Goal: Task Accomplishment & Management: Manage account settings

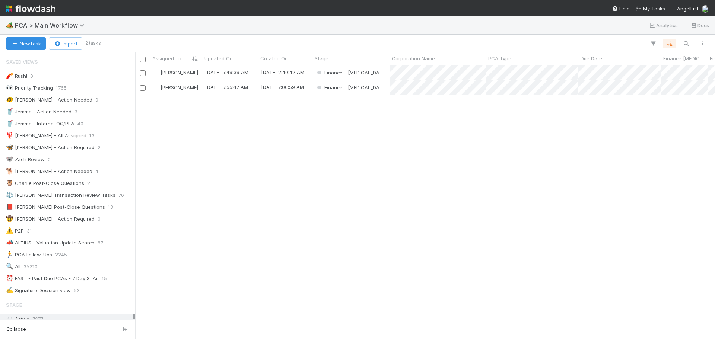
scroll to position [268, 574]
click at [372, 74] on div "Finance - ICU" at bounding box center [351, 73] width 77 height 15
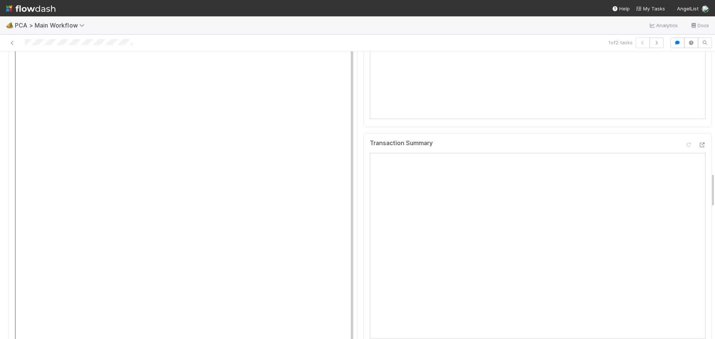
scroll to position [1080, 0]
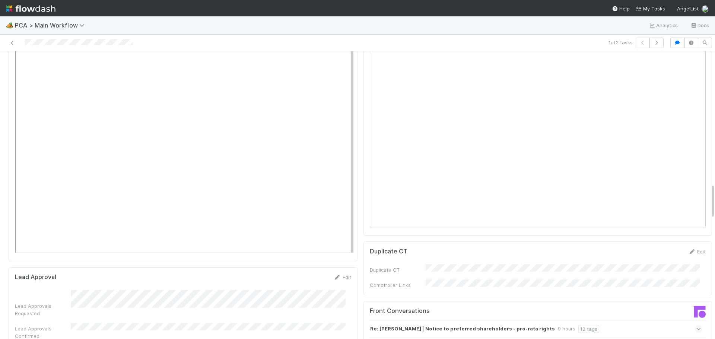
click at [697, 326] on icon at bounding box center [699, 329] width 5 height 7
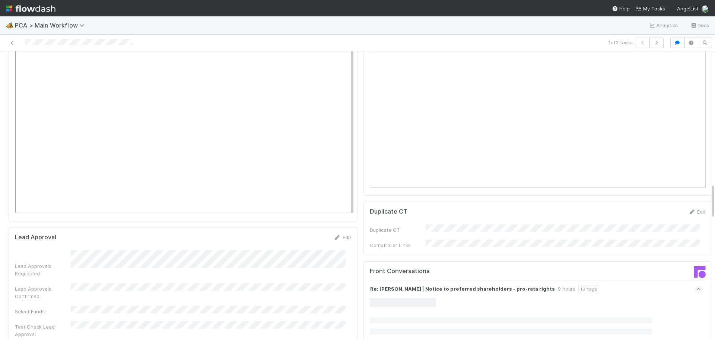
scroll to position [1155, 0]
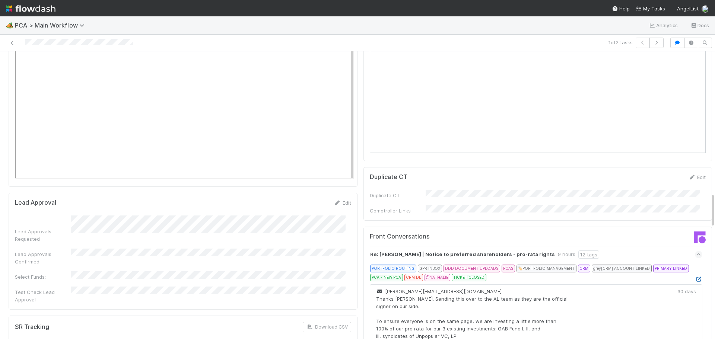
click at [695, 277] on icon at bounding box center [698, 279] width 7 height 5
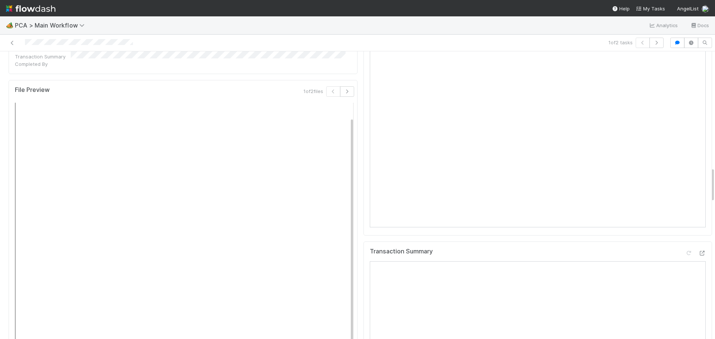
scroll to position [857, 0]
click at [698, 254] on icon at bounding box center [701, 256] width 7 height 5
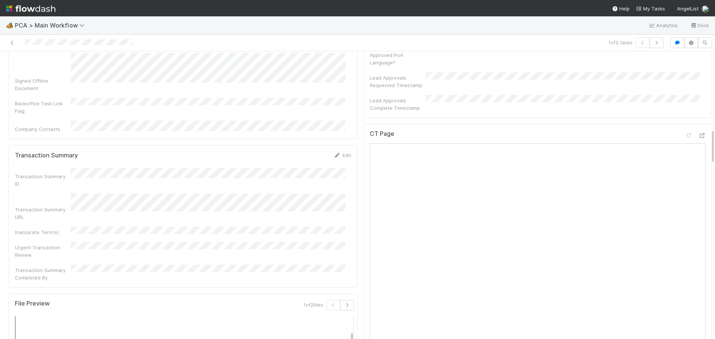
scroll to position [633, 0]
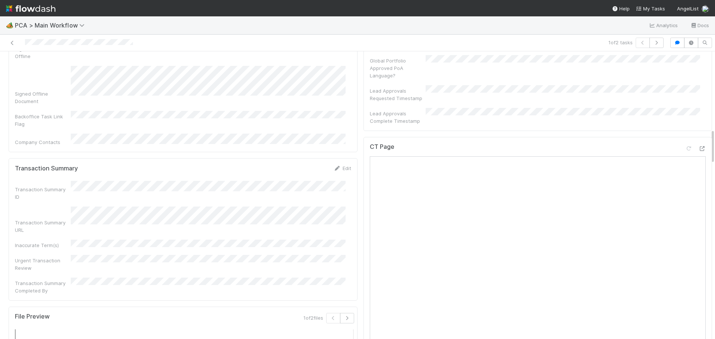
click at [695, 137] on div "CT Page" at bounding box center [538, 300] width 349 height 326
click at [698, 146] on icon at bounding box center [701, 148] width 7 height 5
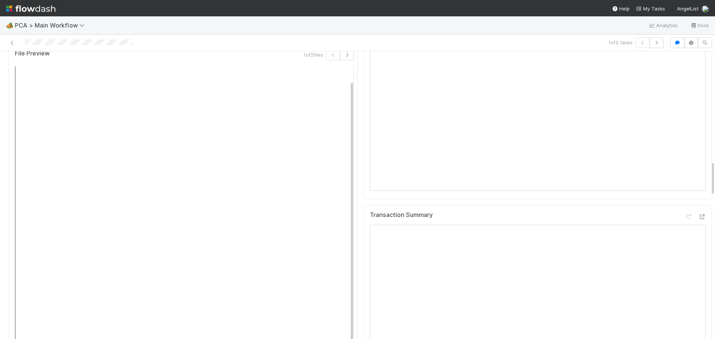
scroll to position [894, 0]
click at [698, 217] on icon at bounding box center [701, 219] width 7 height 5
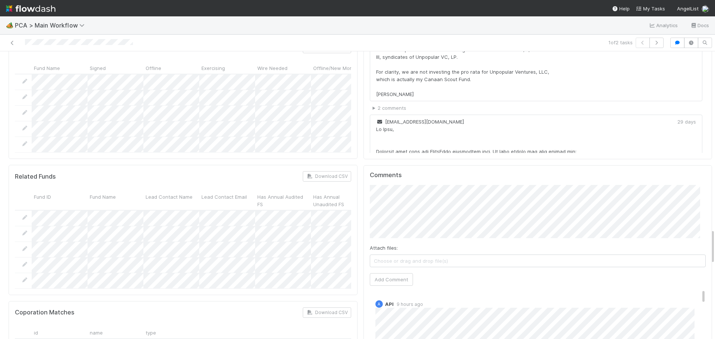
scroll to position [1453, 0]
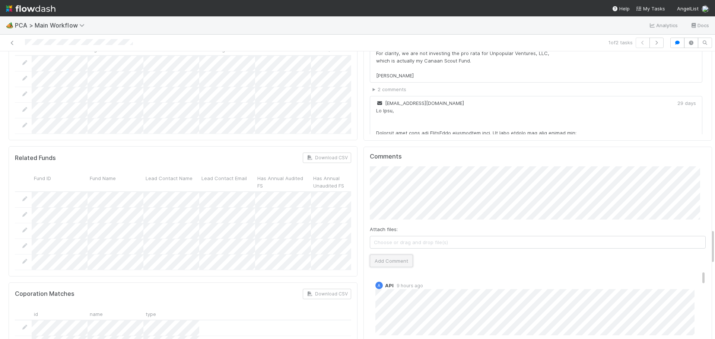
click at [390, 255] on button "Add Comment" at bounding box center [391, 261] width 43 height 13
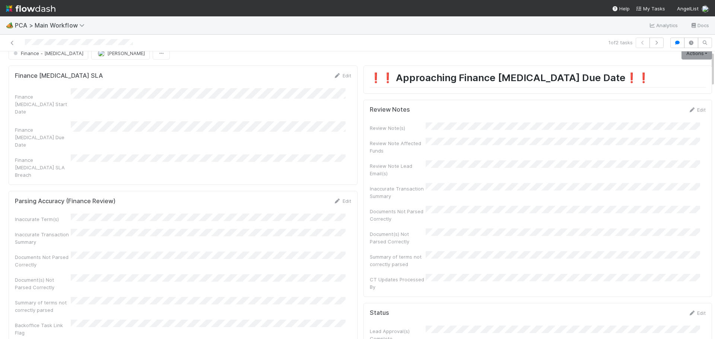
scroll to position [0, 0]
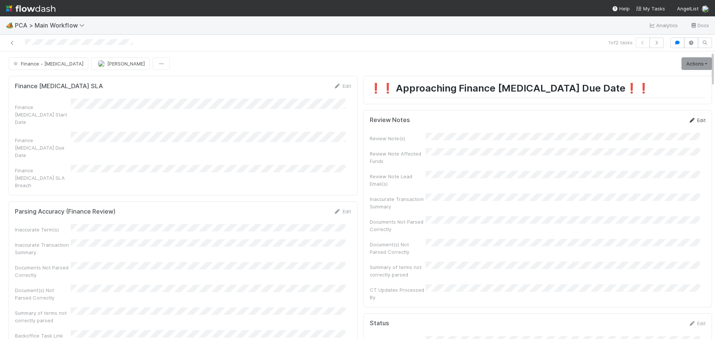
click at [691, 118] on link "Edit" at bounding box center [697, 120] width 18 height 6
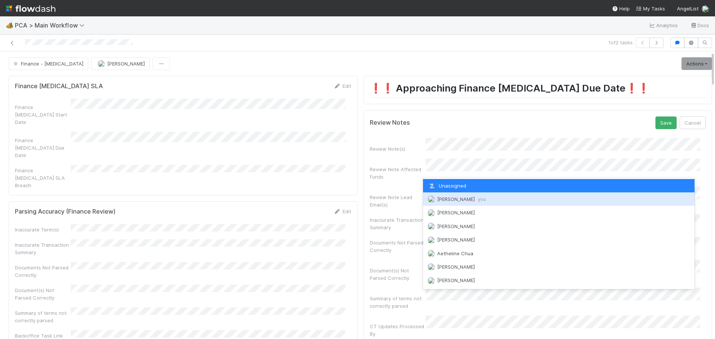
click at [449, 200] on span "Marenz Trajano you" at bounding box center [461, 199] width 49 height 6
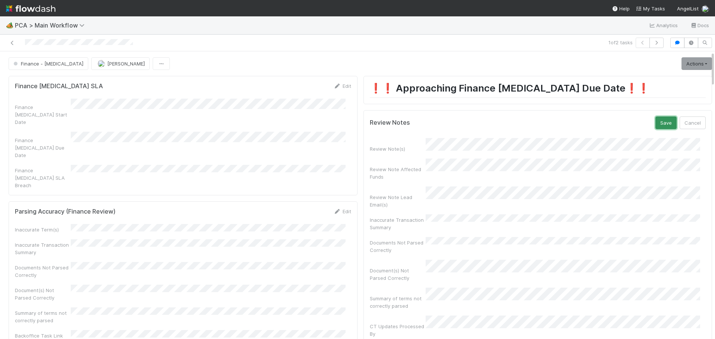
click at [656, 125] on button "Save" at bounding box center [666, 123] width 21 height 13
click at [687, 63] on link "Actions" at bounding box center [697, 63] width 31 height 13
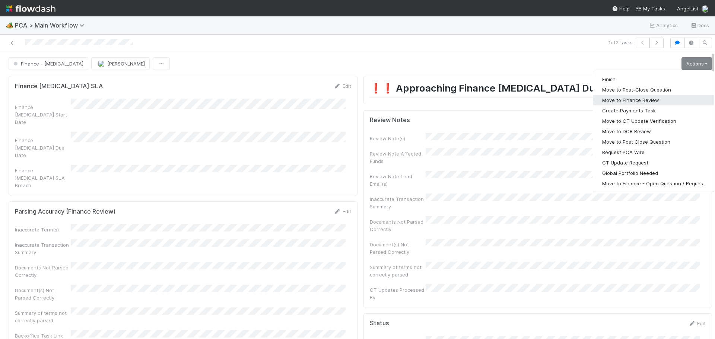
click at [633, 102] on button "Move to Finance Review" at bounding box center [653, 100] width 121 height 10
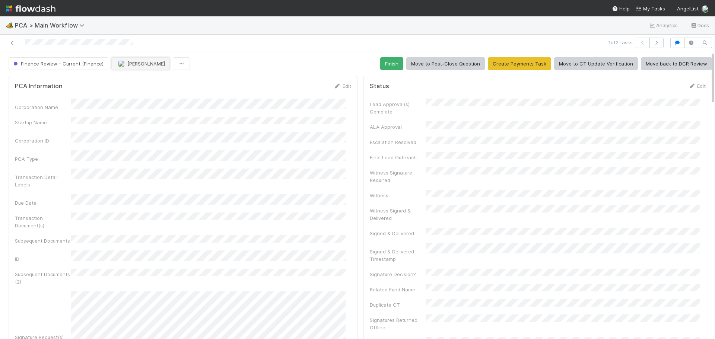
click at [146, 62] on span "[PERSON_NAME]" at bounding box center [146, 64] width 38 height 6
click at [161, 84] on div "Ronalie Nova" at bounding box center [159, 82] width 105 height 13
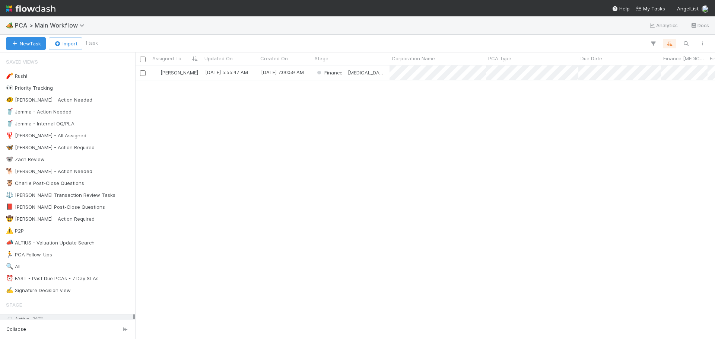
scroll to position [268, 574]
click at [371, 74] on div "Finance - ICU" at bounding box center [351, 73] width 77 height 15
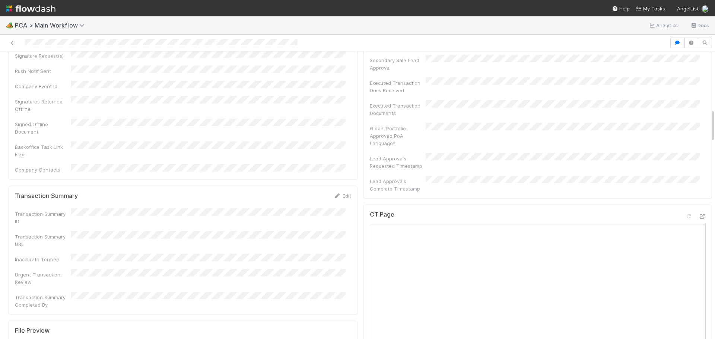
scroll to position [596, 0]
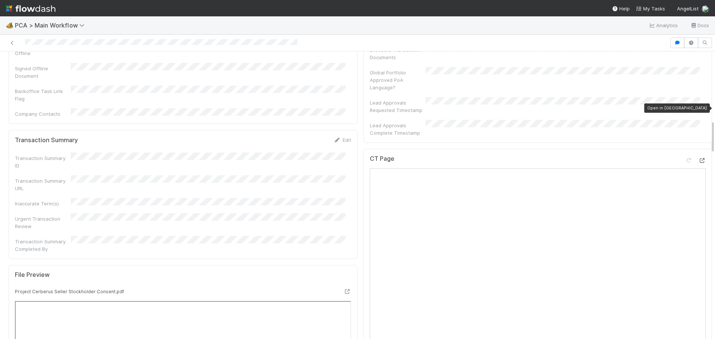
click at [698, 158] on icon at bounding box center [701, 160] width 7 height 5
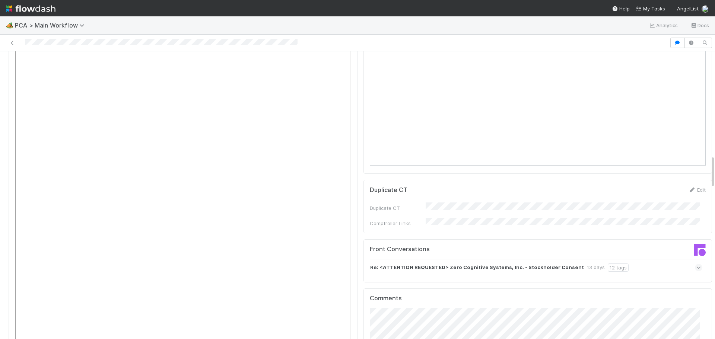
scroll to position [894, 0]
click at [697, 267] on icon at bounding box center [699, 270] width 5 height 7
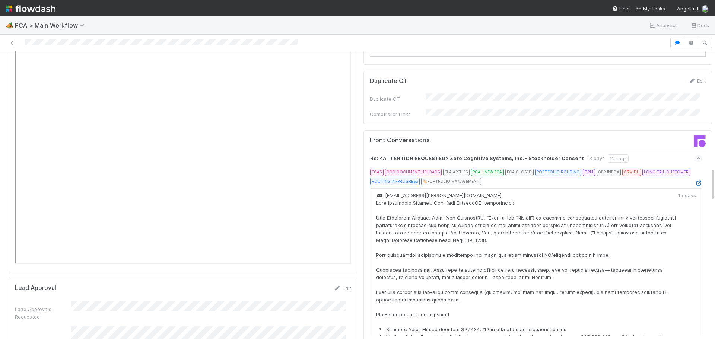
click at [695, 181] on icon at bounding box center [698, 183] width 7 height 5
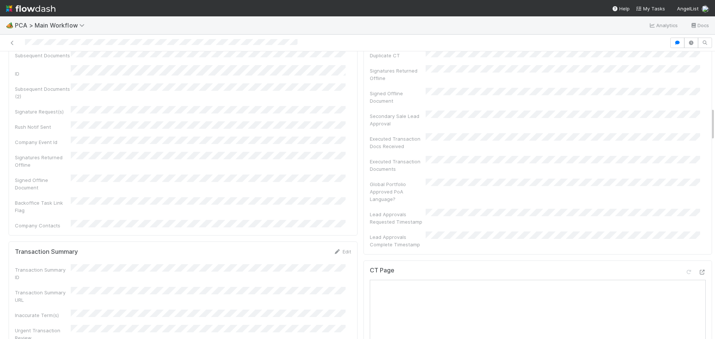
scroll to position [633, 0]
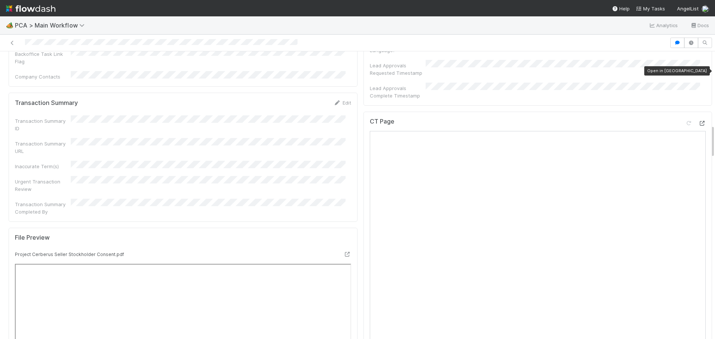
click at [698, 121] on icon at bounding box center [701, 123] width 7 height 5
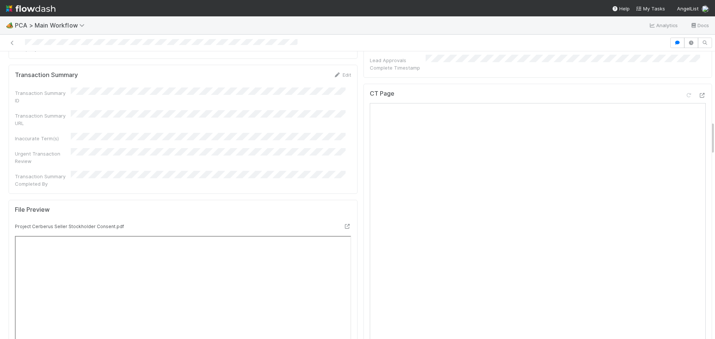
scroll to position [596, 0]
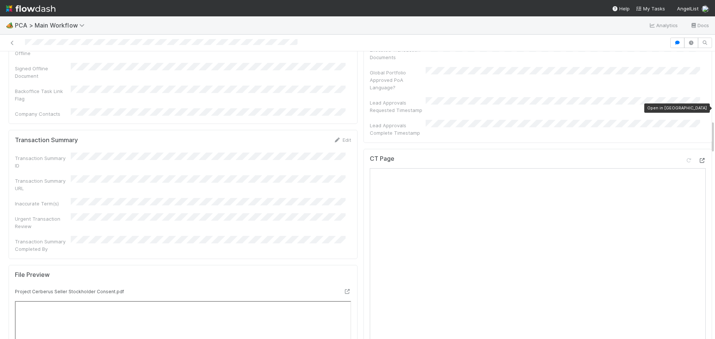
click at [698, 158] on icon at bounding box center [701, 160] width 7 height 5
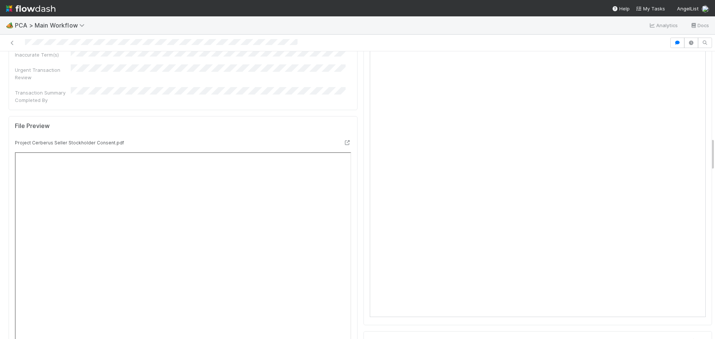
scroll to position [670, 0]
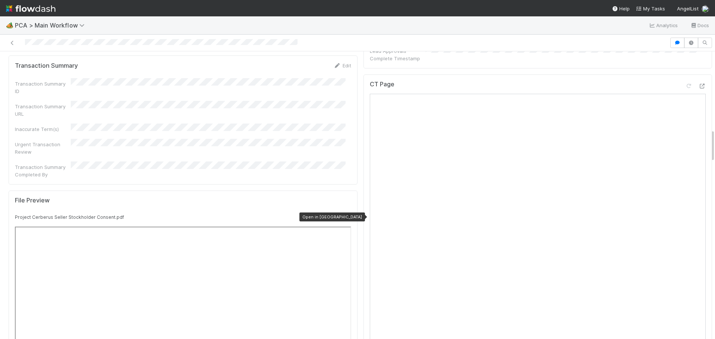
click at [344, 215] on icon at bounding box center [347, 217] width 7 height 5
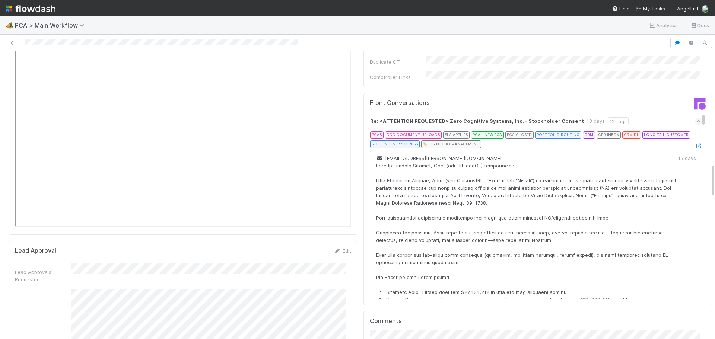
scroll to position [968, 0]
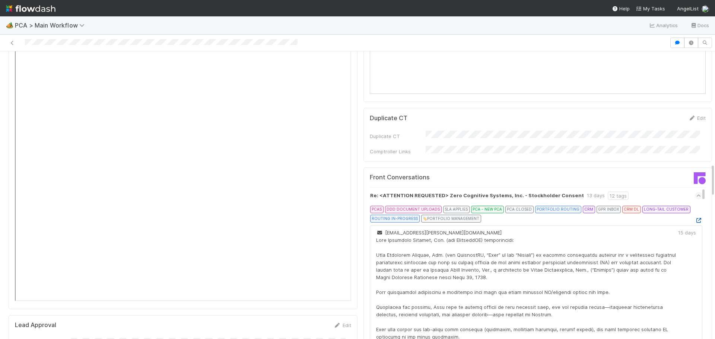
click at [695, 218] on icon at bounding box center [698, 220] width 7 height 5
click at [695, 192] on span at bounding box center [698, 195] width 7 height 7
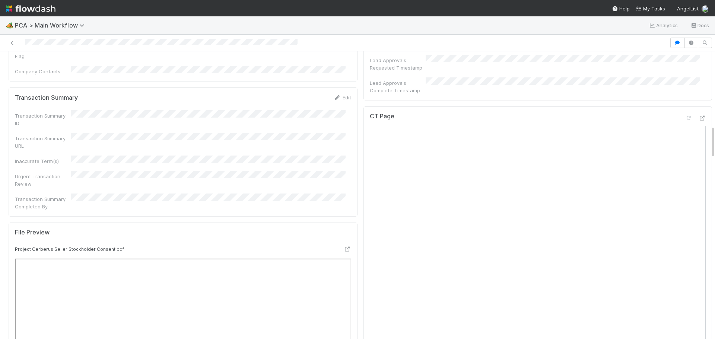
scroll to position [633, 0]
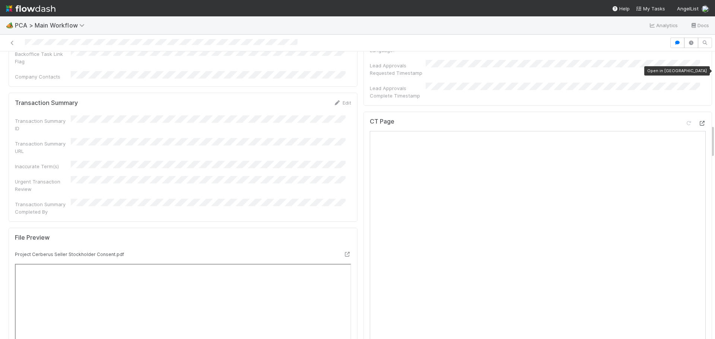
click at [698, 121] on icon at bounding box center [701, 123] width 7 height 5
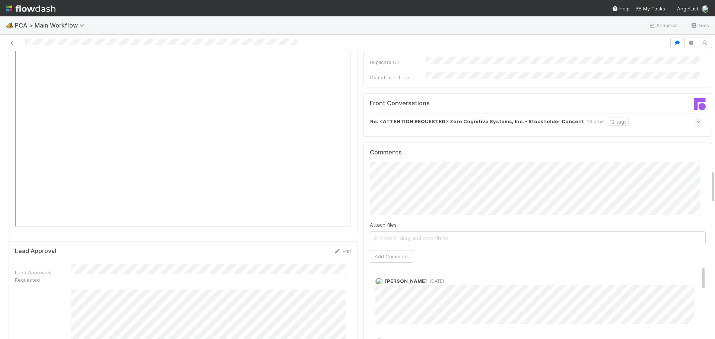
scroll to position [1043, 0]
click at [393, 250] on button "Add Comment" at bounding box center [391, 256] width 43 height 13
click at [394, 250] on button "Add Comment" at bounding box center [391, 256] width 43 height 13
drag, startPoint x: 397, startPoint y: 285, endPoint x: 393, endPoint y: 35, distance: 250.7
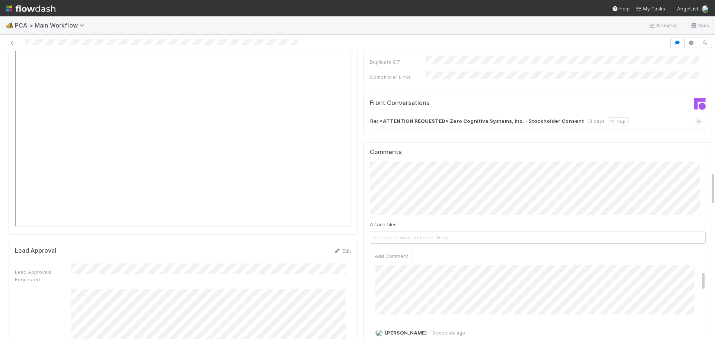
click at [397, 337] on link "Delete" at bounding box center [403, 340] width 15 height 6
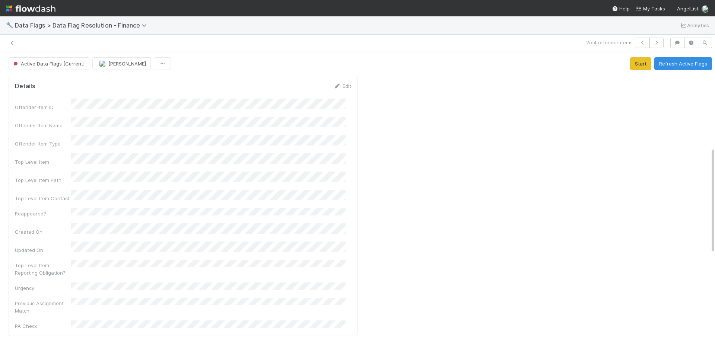
scroll to position [261, 0]
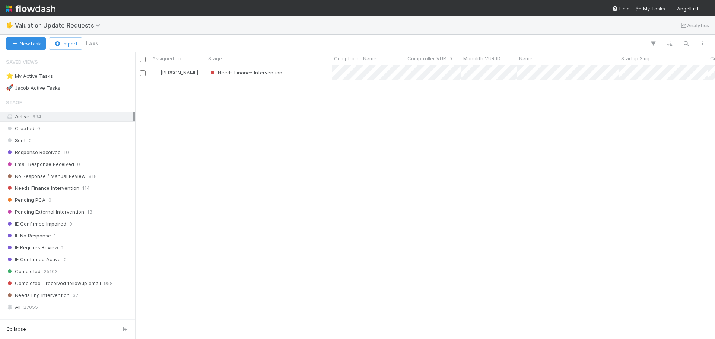
scroll to position [268, 574]
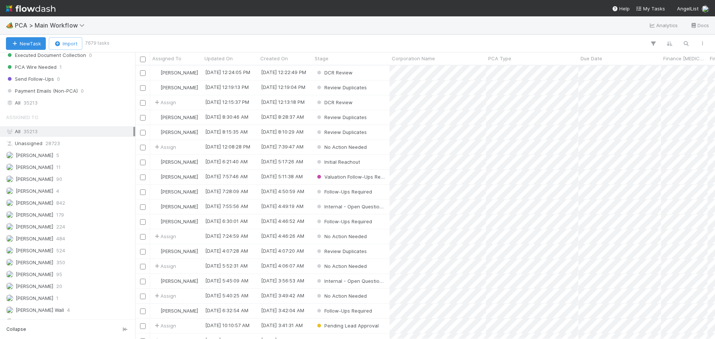
scroll to position [782, 0]
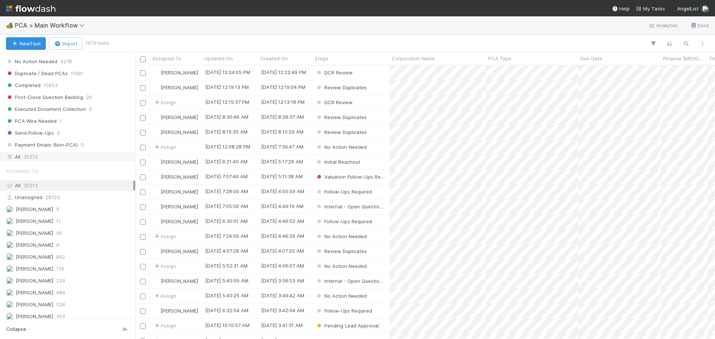
click at [43, 153] on div "All 35213" at bounding box center [69, 156] width 127 height 9
click at [686, 45] on icon "button" at bounding box center [685, 43] width 7 height 7
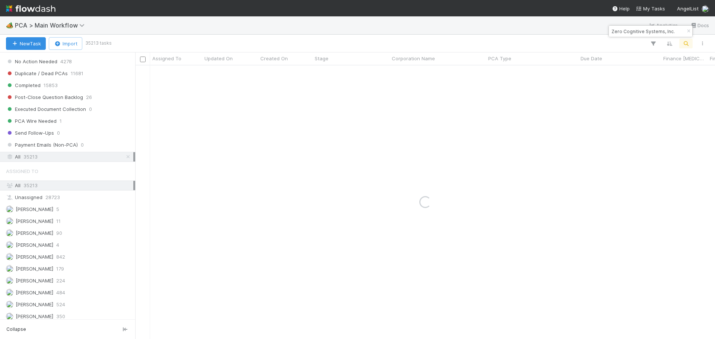
type input "Zero Cognitive Systems, Inc."
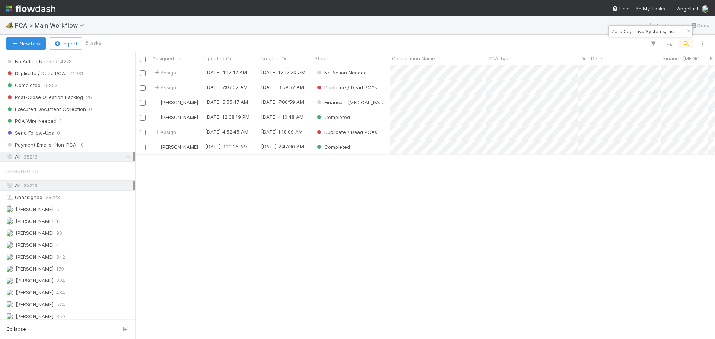
scroll to position [6, 6]
click at [375, 118] on div "Completed" at bounding box center [351, 117] width 77 height 15
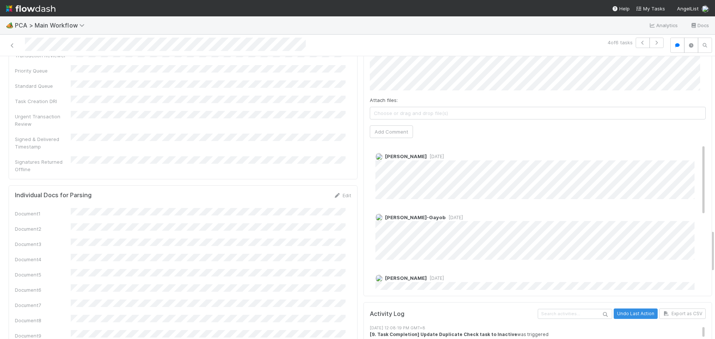
scroll to position [74, 0]
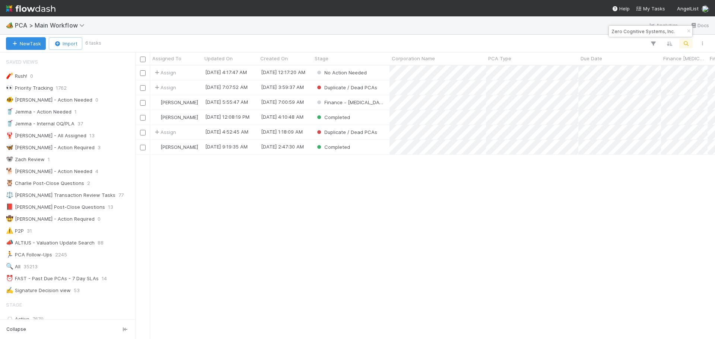
scroll to position [268, 574]
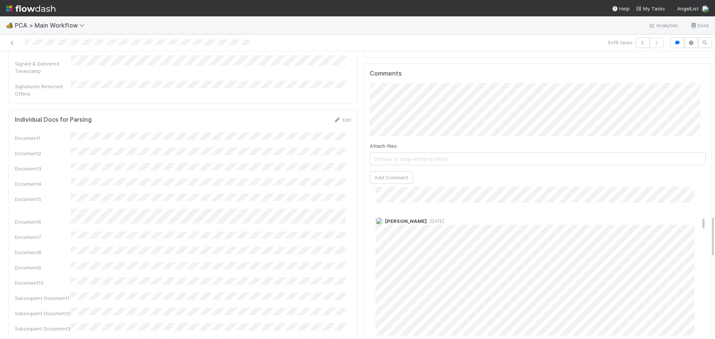
scroll to position [335, 0]
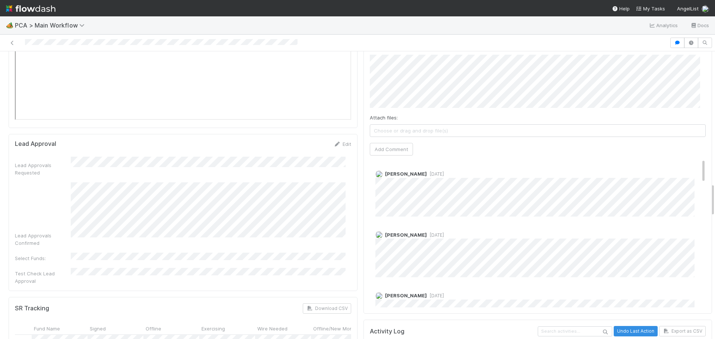
scroll to position [1117, 0]
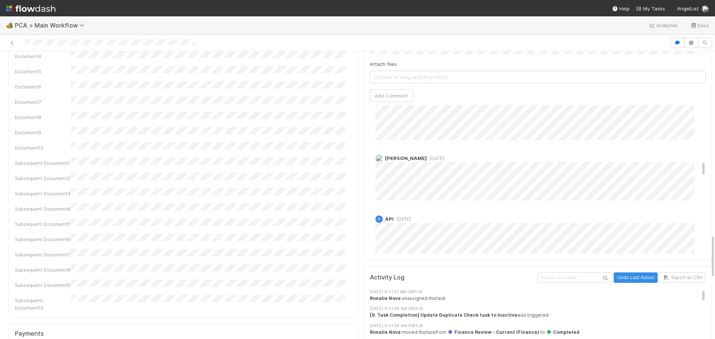
scroll to position [521, 0]
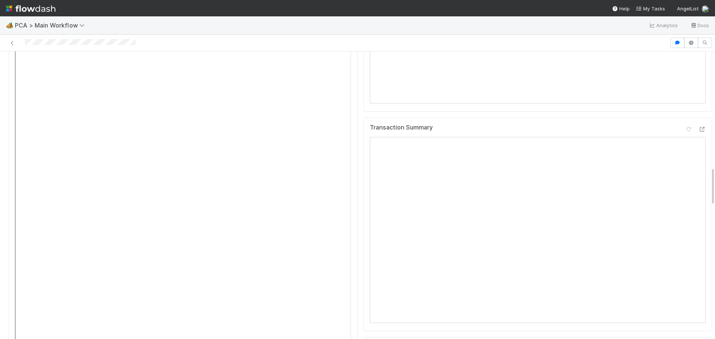
scroll to position [857, 0]
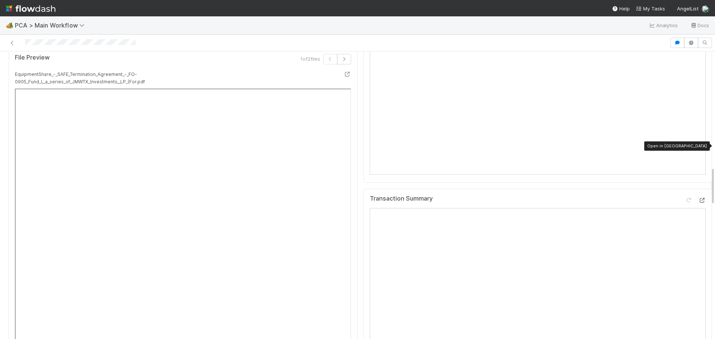
click at [698, 198] on icon at bounding box center [701, 200] width 7 height 5
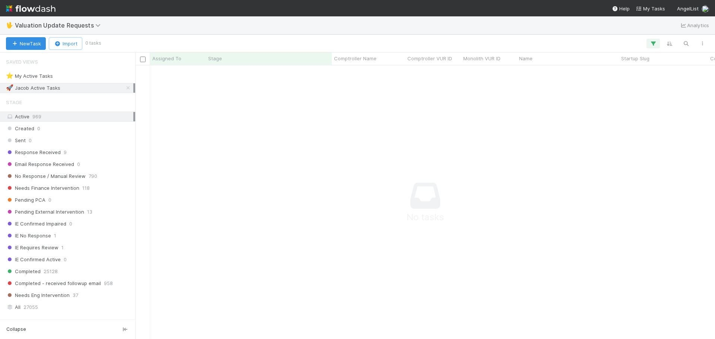
scroll to position [263, 574]
click at [124, 89] on icon at bounding box center [127, 88] width 7 height 5
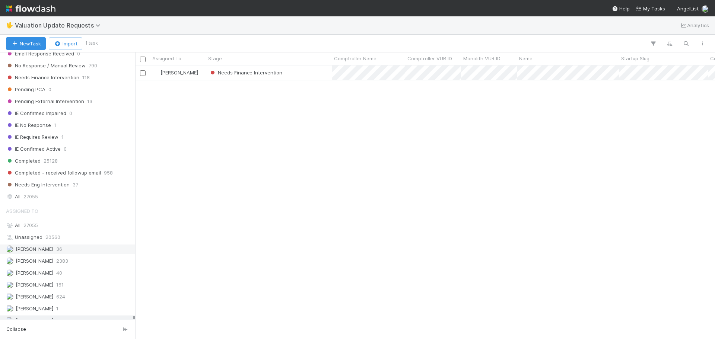
scroll to position [178, 0]
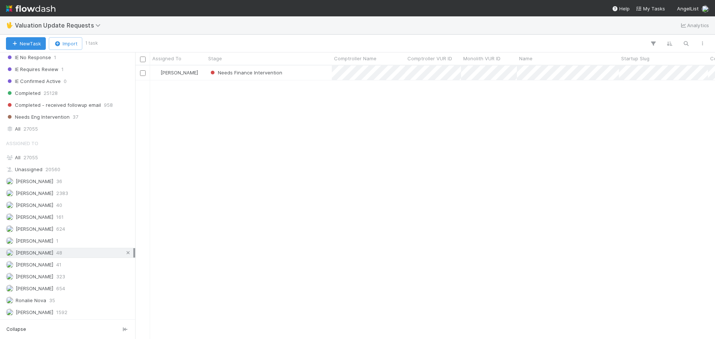
click at [124, 255] on icon at bounding box center [127, 253] width 7 height 5
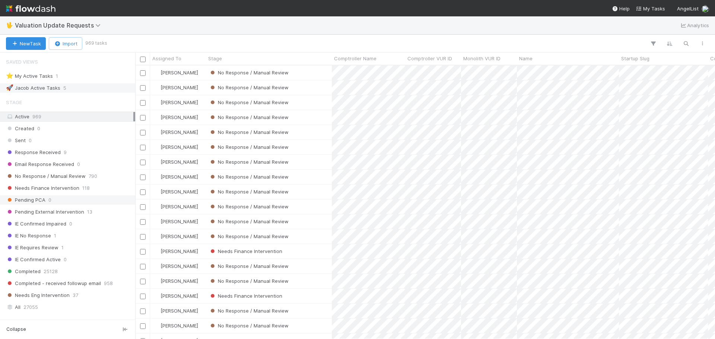
scroll to position [178, 0]
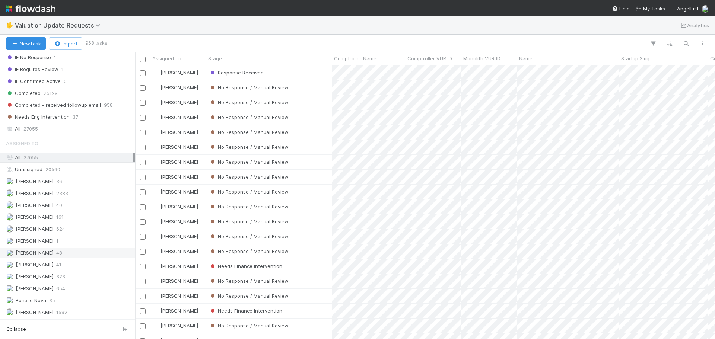
click at [44, 254] on span "Marenz Trajano" at bounding box center [35, 253] width 38 height 6
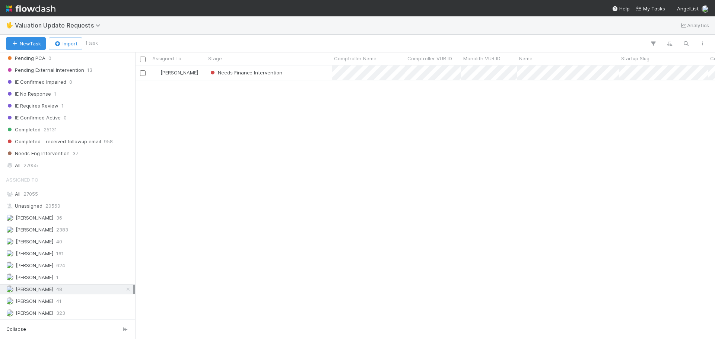
scroll to position [178, 0]
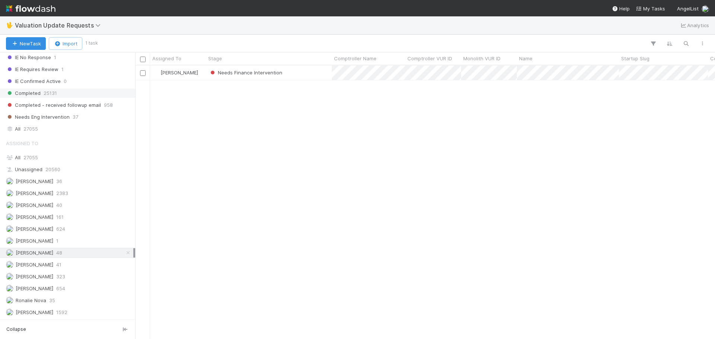
click at [42, 95] on div "Completed 25131" at bounding box center [69, 93] width 127 height 9
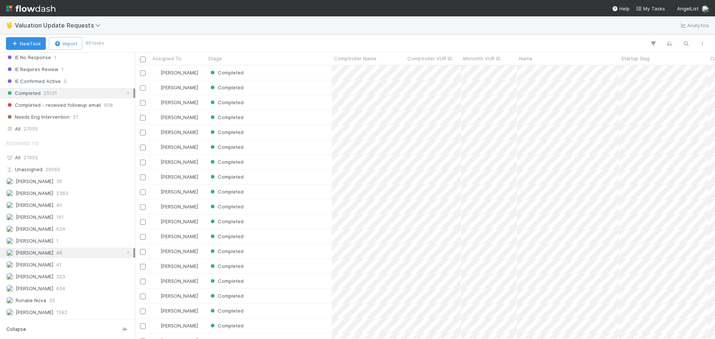
scroll to position [268, 574]
click at [683, 45] on icon "button" at bounding box center [685, 43] width 7 height 7
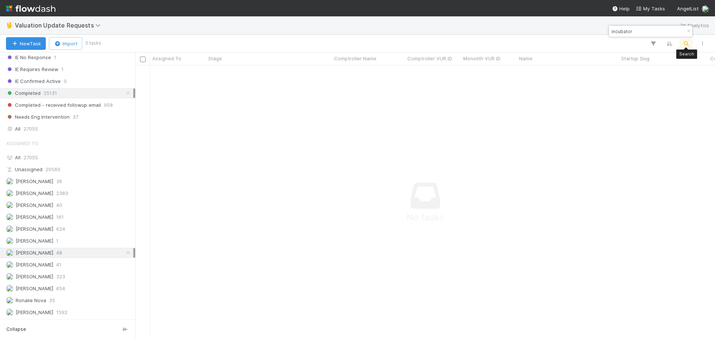
scroll to position [263, 574]
type input "incubator"
click at [124, 252] on icon at bounding box center [127, 253] width 7 height 5
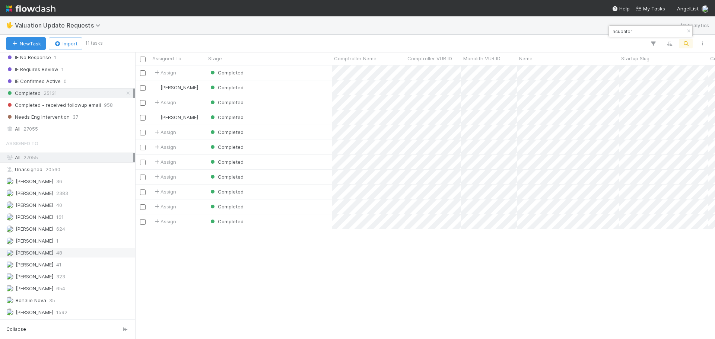
scroll to position [268, 574]
click at [316, 118] on div "Completed" at bounding box center [269, 117] width 126 height 15
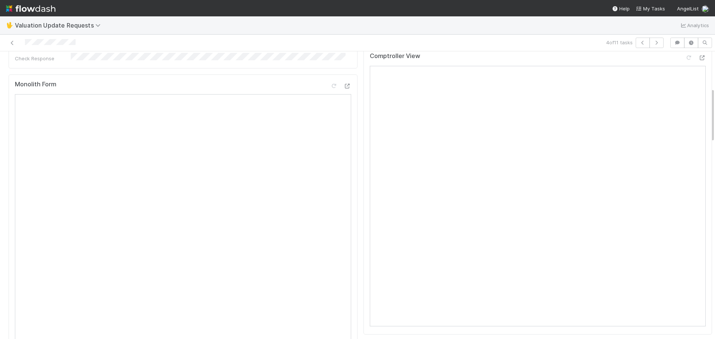
scroll to position [177, 0]
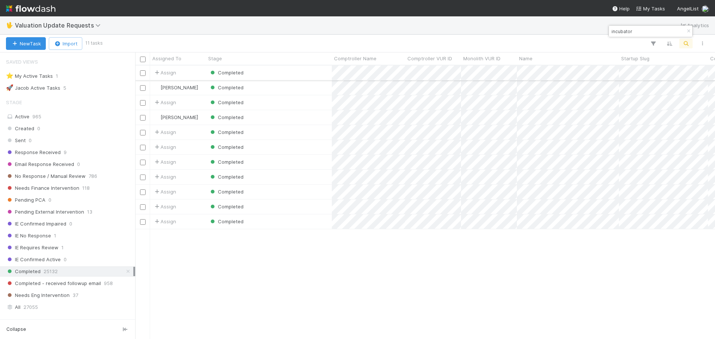
click at [317, 74] on div "Completed" at bounding box center [269, 73] width 126 height 15
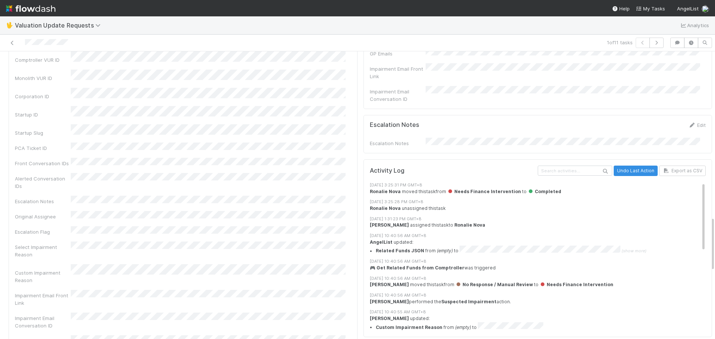
scroll to position [894, 0]
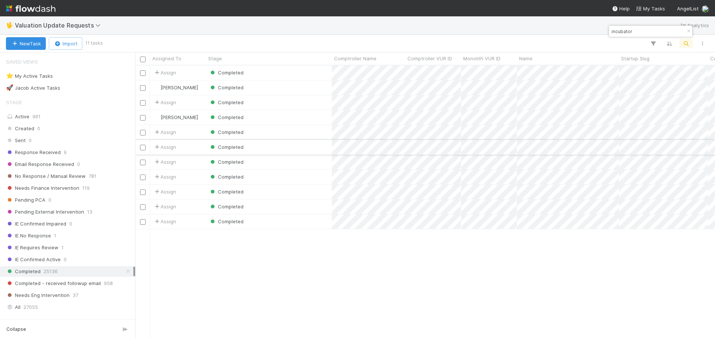
scroll to position [268, 574]
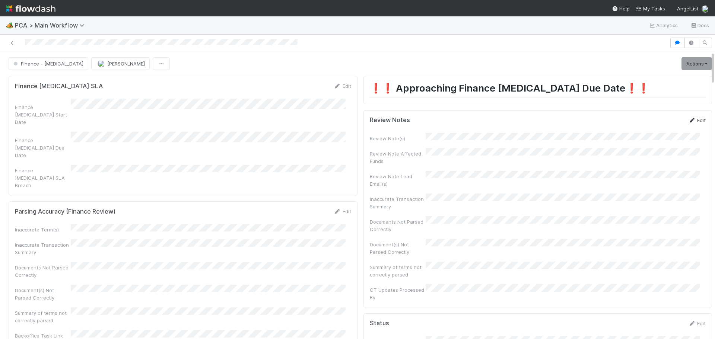
click at [688, 118] on link "Edit" at bounding box center [697, 120] width 18 height 6
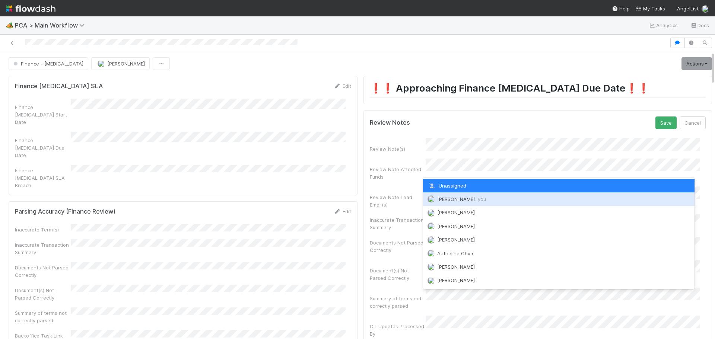
click at [451, 201] on span "Marenz Trajano you" at bounding box center [461, 199] width 49 height 6
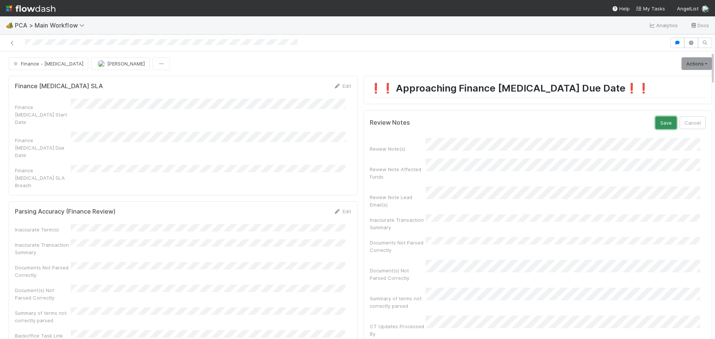
click at [657, 123] on button "Save" at bounding box center [666, 123] width 21 height 13
click at [685, 66] on link "Actions" at bounding box center [697, 63] width 31 height 13
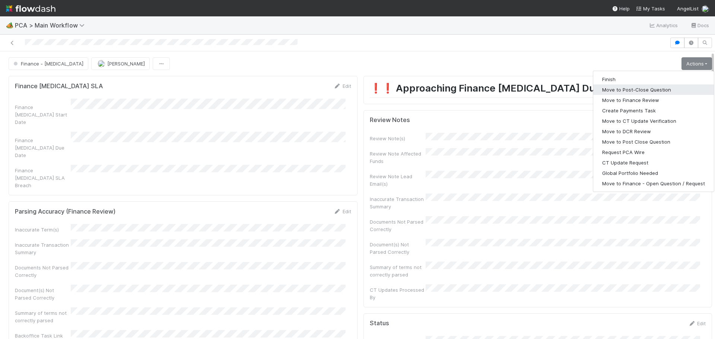
click at [650, 91] on button "Move to Post-Close Question" at bounding box center [653, 90] width 121 height 10
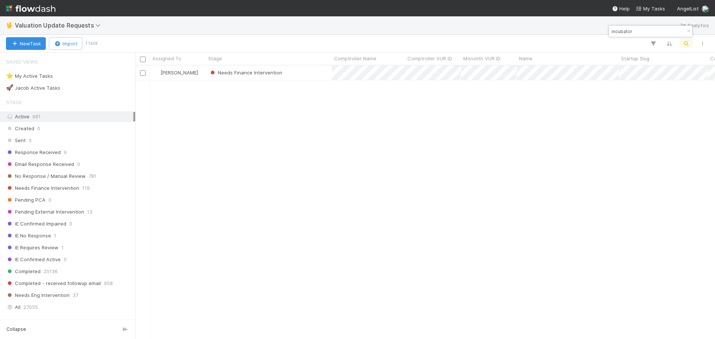
scroll to position [268, 574]
click at [300, 77] on div "Needs Finance Intervention" at bounding box center [269, 73] width 126 height 15
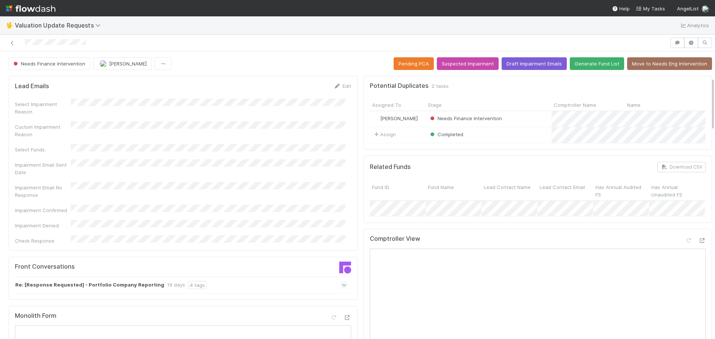
scroll to position [186, 0]
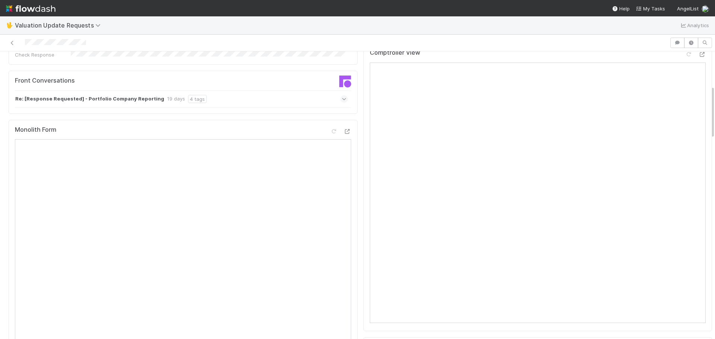
click at [342, 95] on icon at bounding box center [344, 98] width 5 height 7
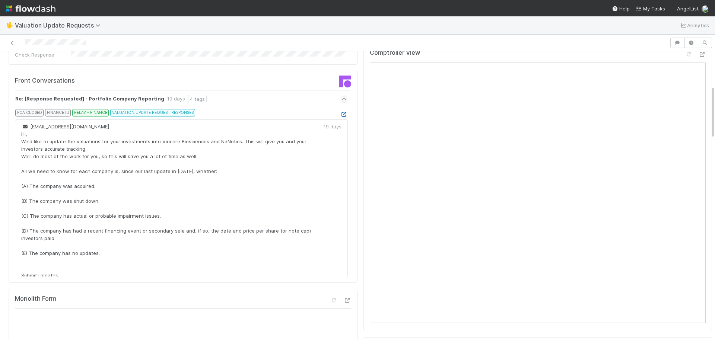
click at [340, 112] on icon at bounding box center [343, 114] width 7 height 5
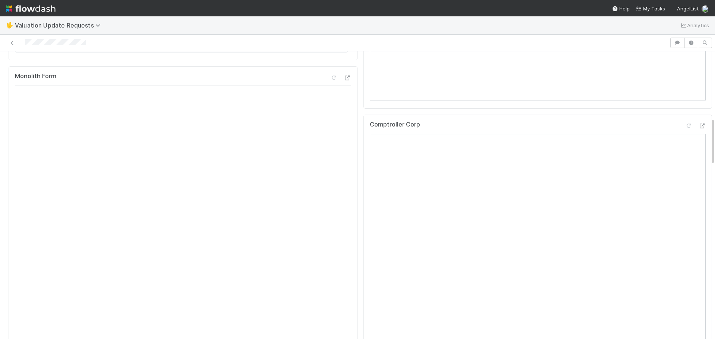
scroll to position [397, 0]
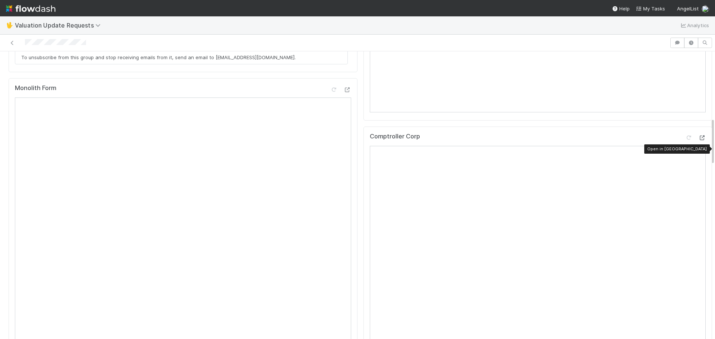
click at [698, 140] on icon at bounding box center [701, 138] width 7 height 5
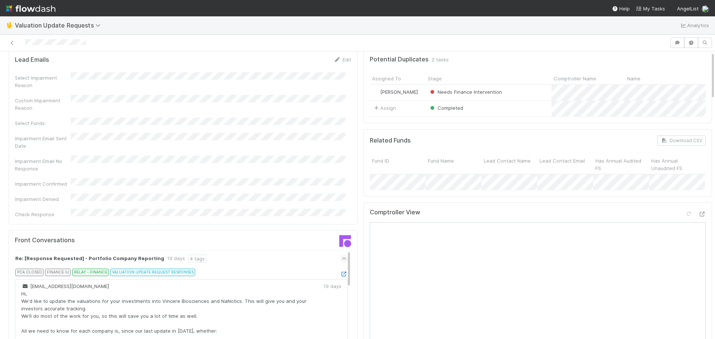
scroll to position [0, 0]
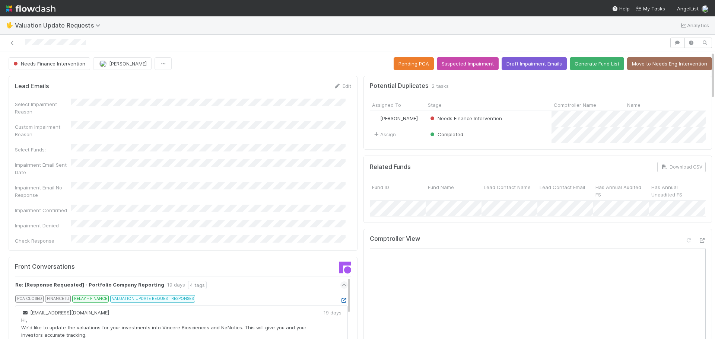
click at [340, 298] on icon at bounding box center [343, 300] width 7 height 5
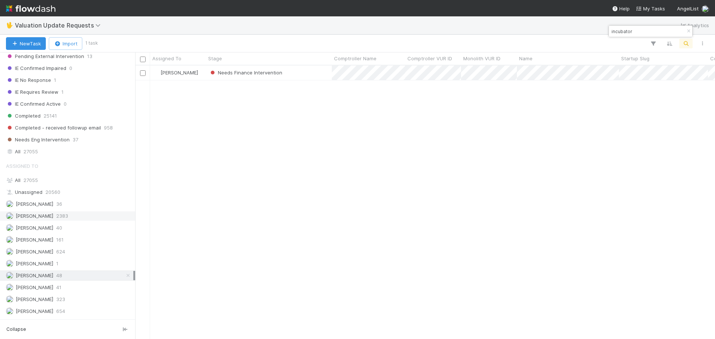
scroll to position [178, 0]
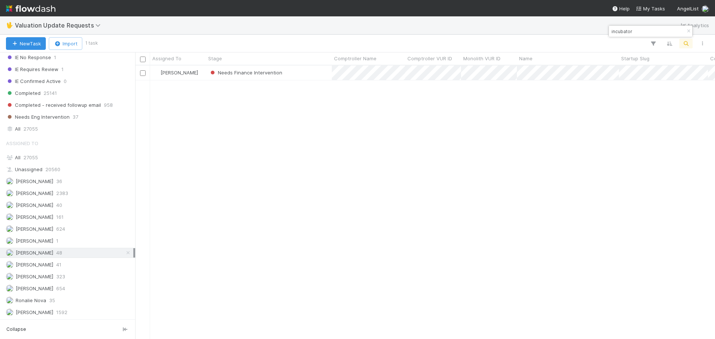
click at [124, 251] on icon at bounding box center [127, 253] width 7 height 5
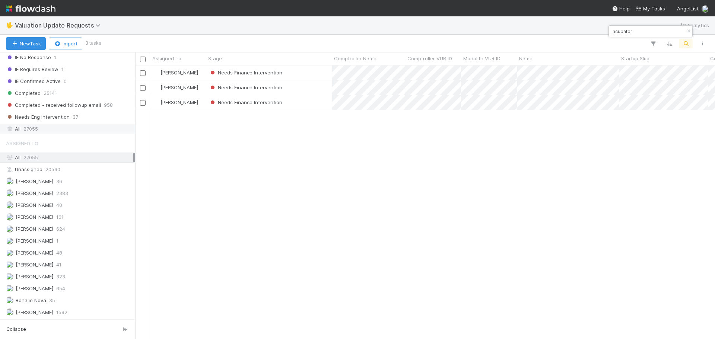
scroll to position [268, 574]
click at [31, 129] on span "27055" at bounding box center [30, 128] width 15 height 9
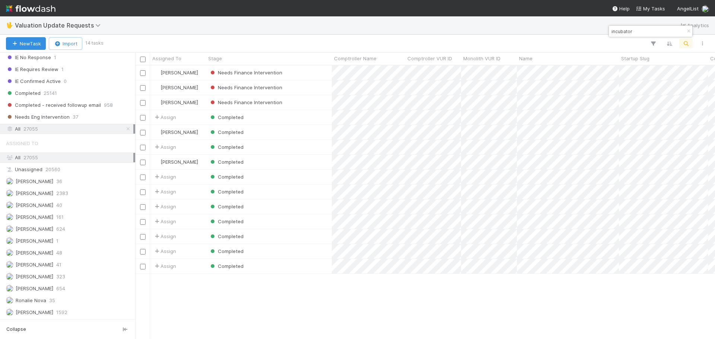
scroll to position [268, 574]
click at [645, 26] on div "incubator" at bounding box center [650, 31] width 83 height 11
click at [637, 32] on input "incubator" at bounding box center [647, 31] width 74 height 9
drag, startPoint x: 624, startPoint y: 30, endPoint x: 609, endPoint y: 34, distance: 15.0
click at [610, 34] on div "incubator" at bounding box center [647, 31] width 76 height 9
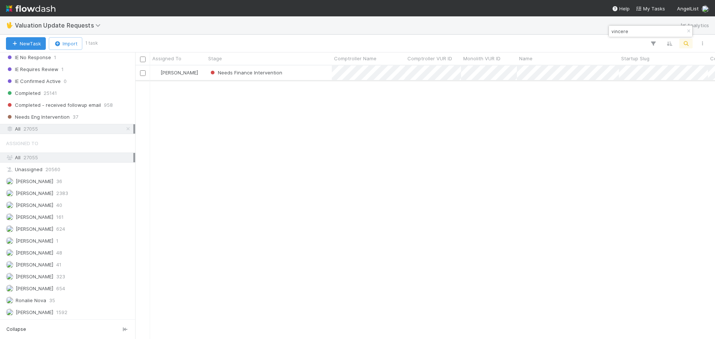
type input "vincere"
click at [314, 76] on div "Needs Finance Intervention" at bounding box center [269, 73] width 126 height 15
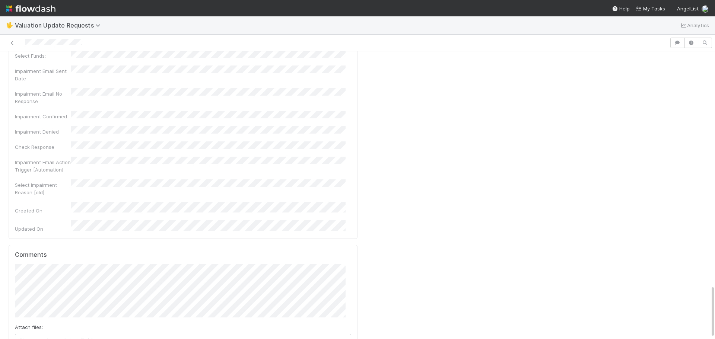
scroll to position [1287, 0]
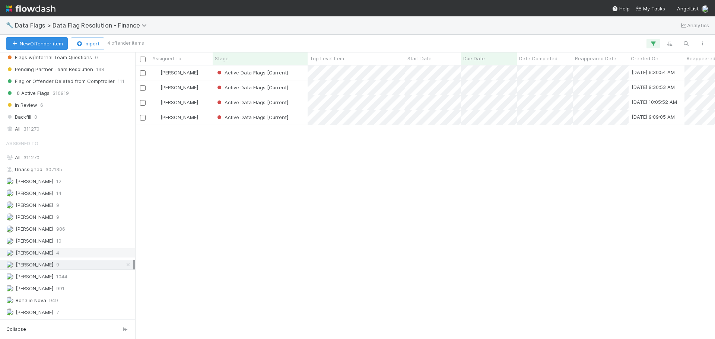
scroll to position [268, 574]
click at [304, 118] on div "Active Data Flags [Current]" at bounding box center [260, 117] width 95 height 15
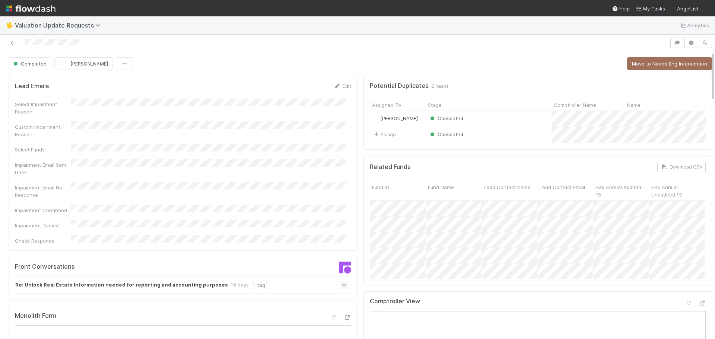
scroll to position [149, 0]
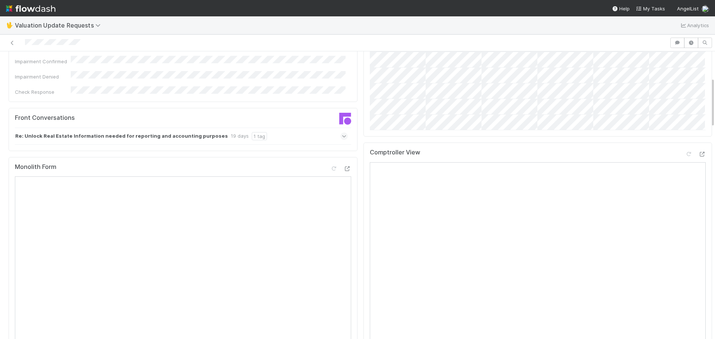
click at [342, 133] on icon at bounding box center [344, 136] width 5 height 7
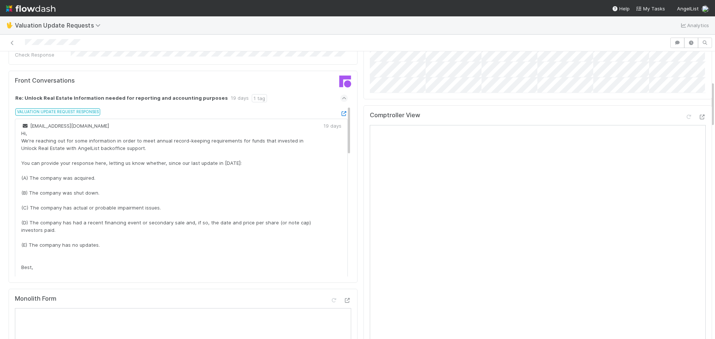
scroll to position [0, 0]
click at [340, 112] on icon at bounding box center [343, 114] width 7 height 5
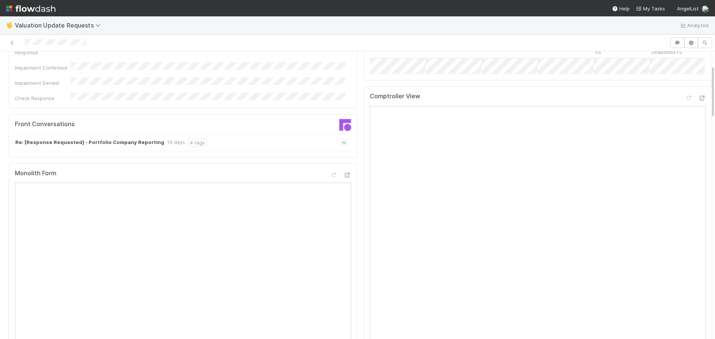
scroll to position [74, 0]
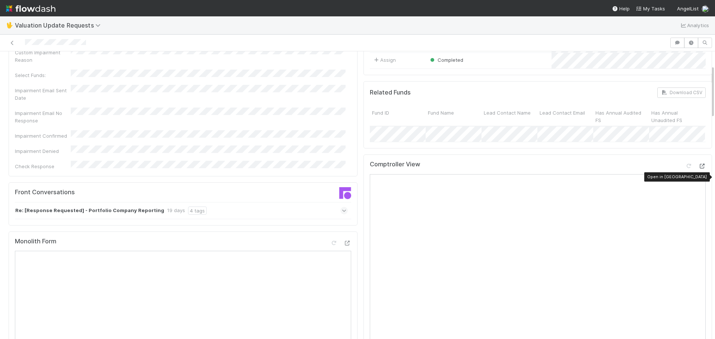
click at [698, 169] on icon at bounding box center [701, 166] width 7 height 5
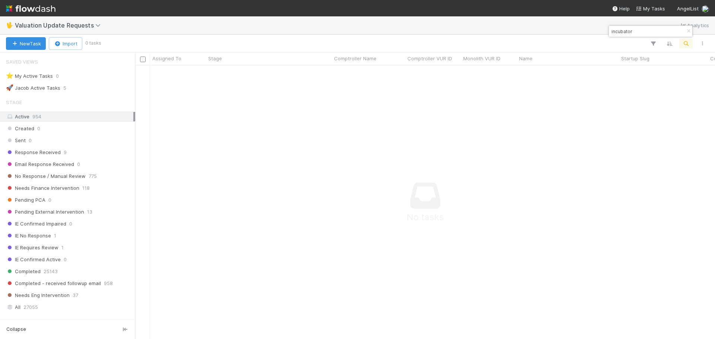
scroll to position [178, 0]
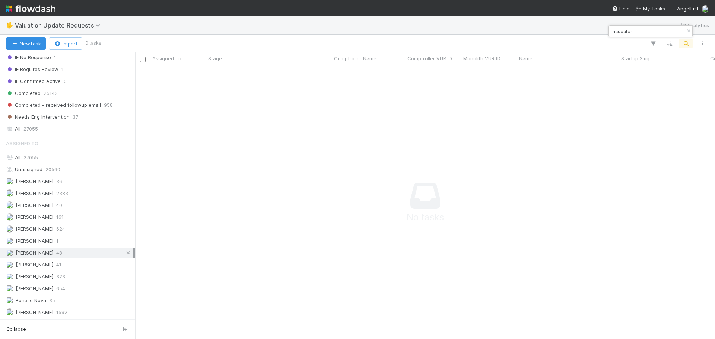
click at [124, 254] on icon at bounding box center [127, 253] width 7 height 5
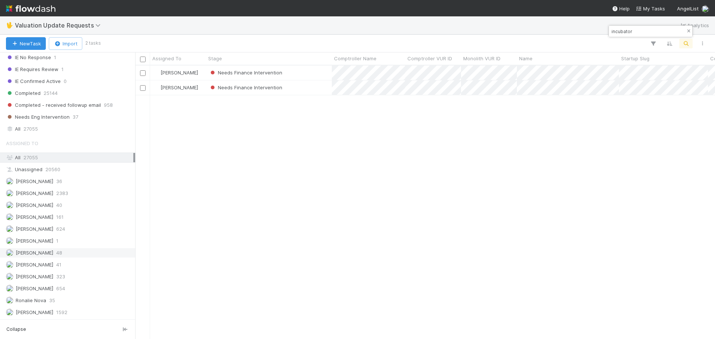
click at [689, 29] on icon "button" at bounding box center [688, 31] width 7 height 4
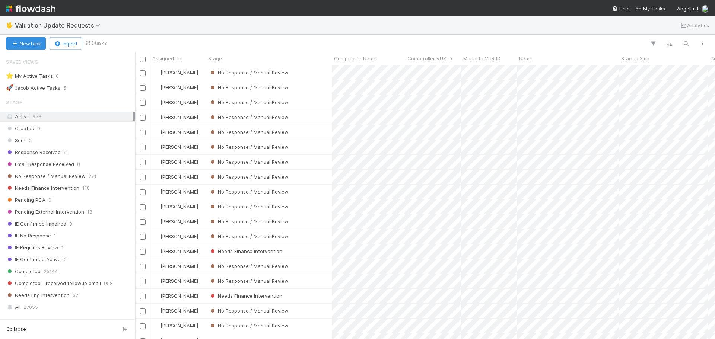
scroll to position [178, 0]
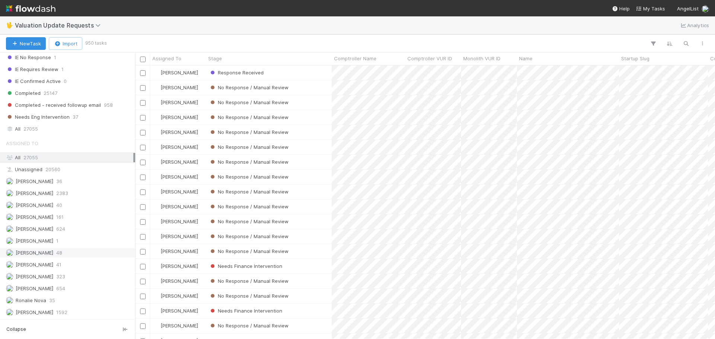
click at [39, 255] on span "Marenz Trajano" at bounding box center [35, 253] width 38 height 6
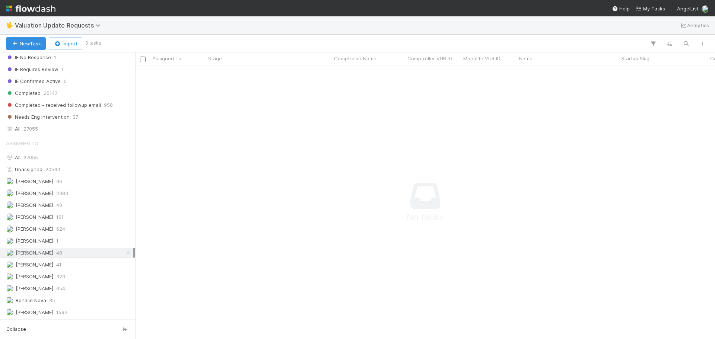
scroll to position [263, 574]
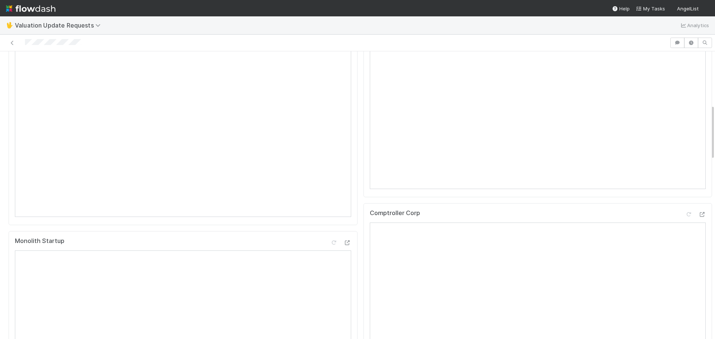
scroll to position [274, 0]
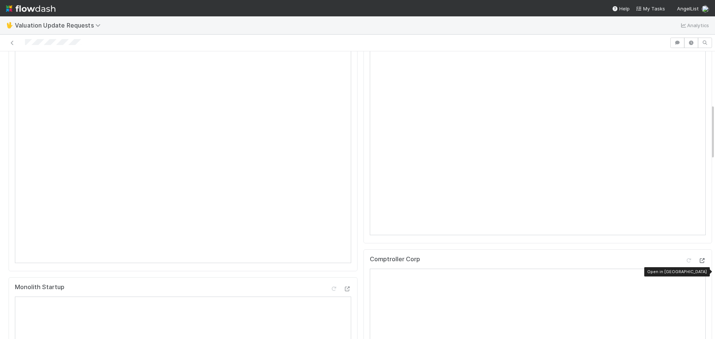
click at [698, 263] on icon at bounding box center [701, 261] width 7 height 5
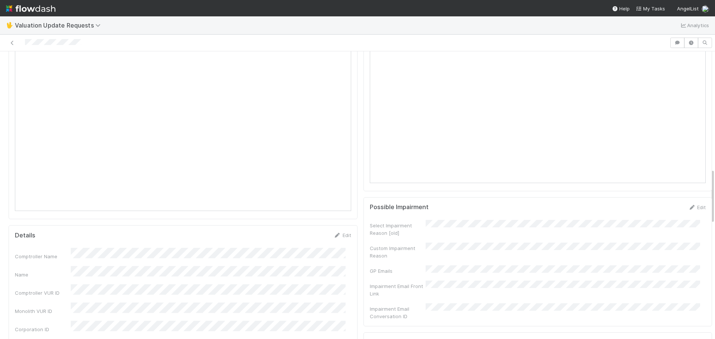
scroll to position [609, 0]
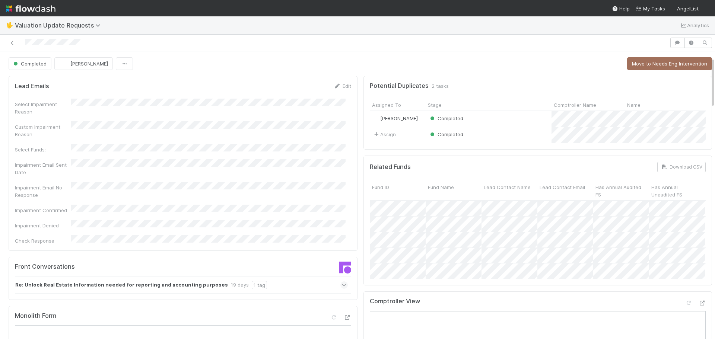
scroll to position [261, 0]
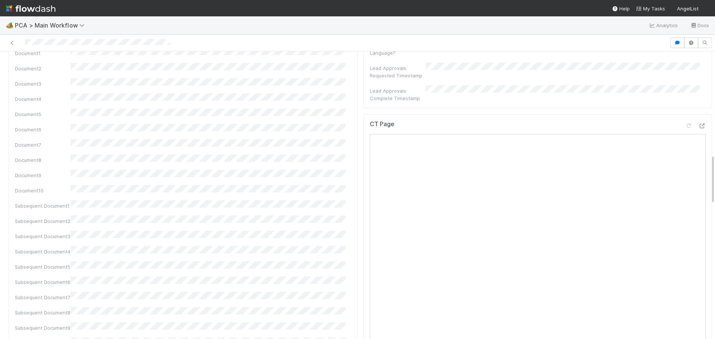
scroll to position [559, 0]
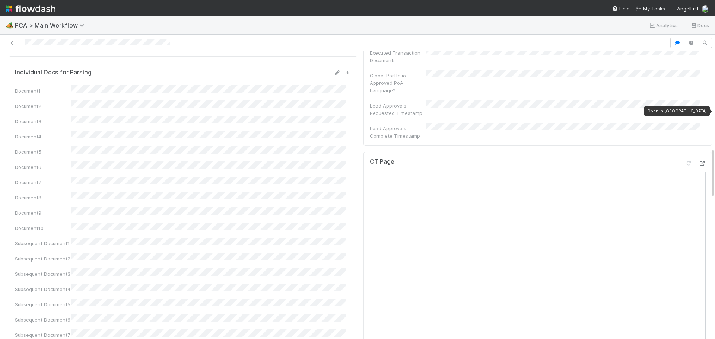
click at [698, 161] on icon at bounding box center [701, 163] width 7 height 5
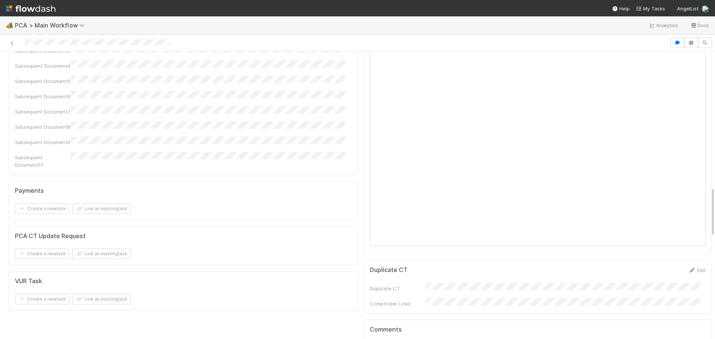
scroll to position [1043, 0]
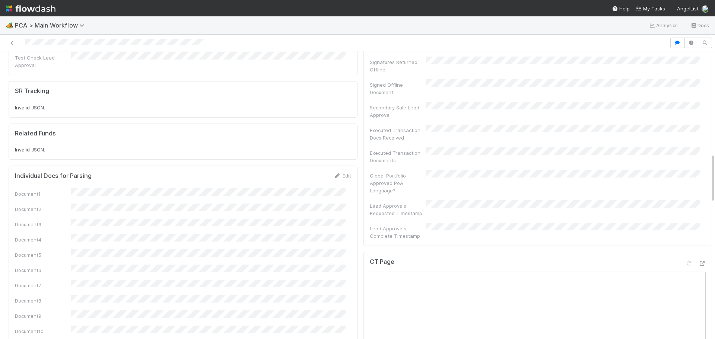
scroll to position [596, 0]
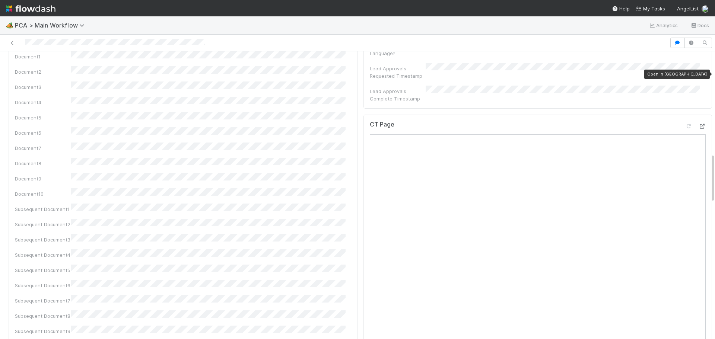
click at [698, 124] on icon at bounding box center [701, 126] width 7 height 5
